Goal: Task Accomplishment & Management: Complete application form

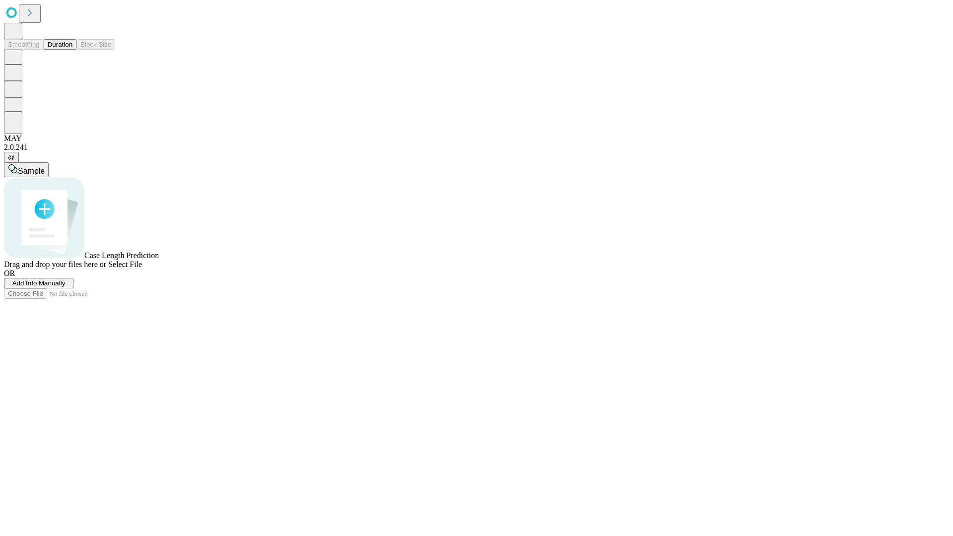
click at [66, 287] on span "Add Info Manually" at bounding box center [38, 282] width 53 height 7
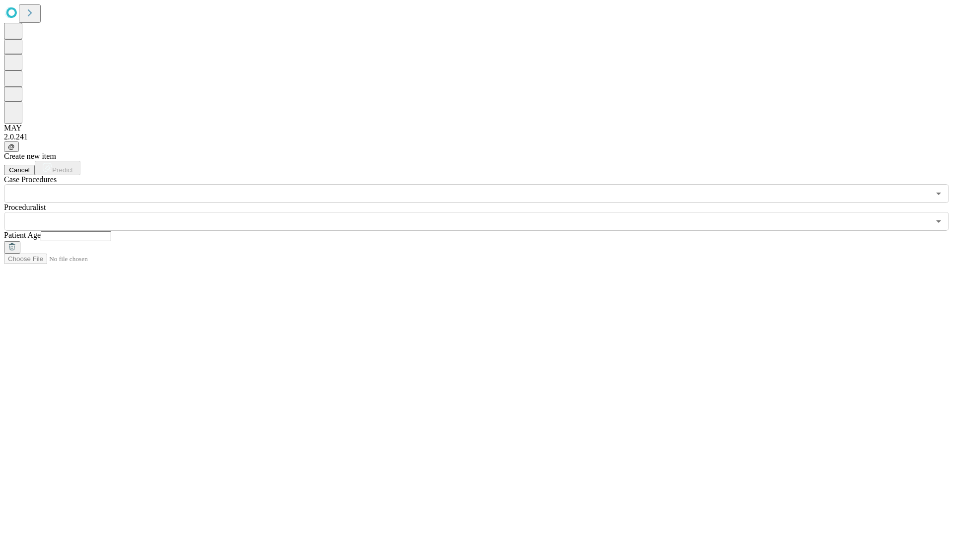
click at [111, 231] on input "text" at bounding box center [76, 236] width 70 height 10
type input "**"
click at [483, 212] on input "text" at bounding box center [467, 221] width 926 height 19
